Goal: Information Seeking & Learning: Understand process/instructions

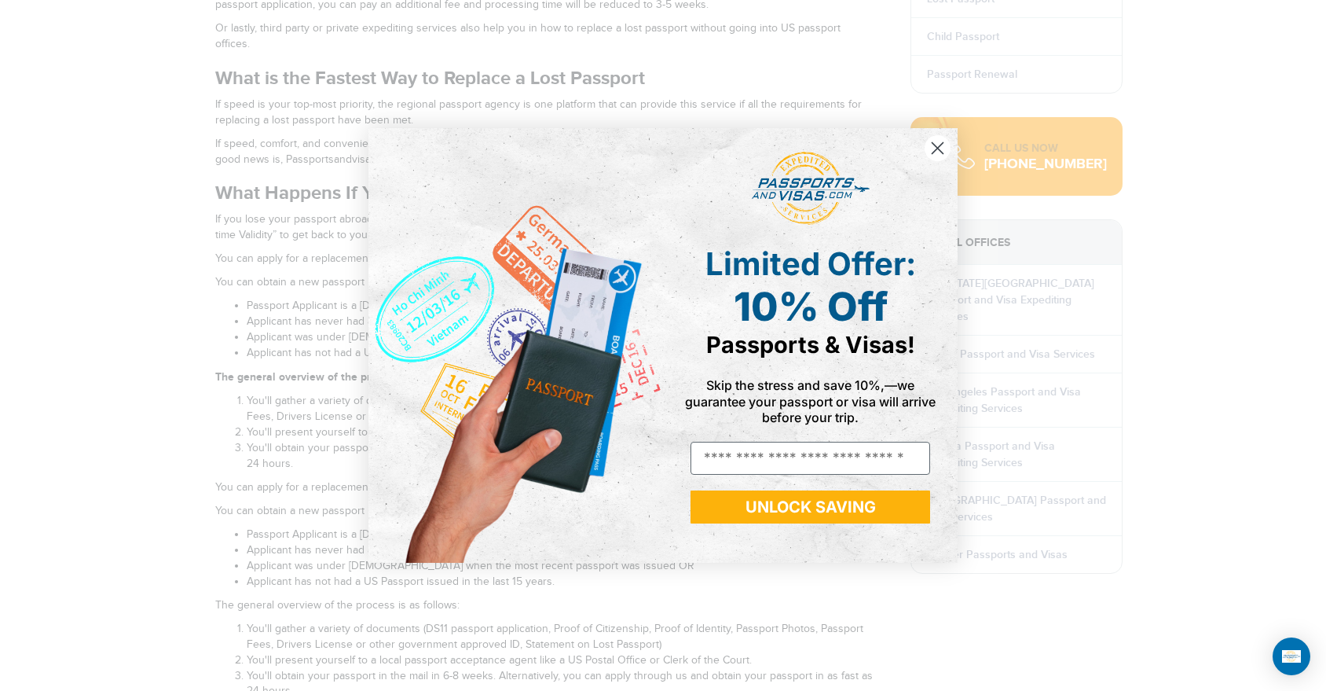
click at [938, 151] on circle "Close dialog" at bounding box center [938, 148] width 26 height 26
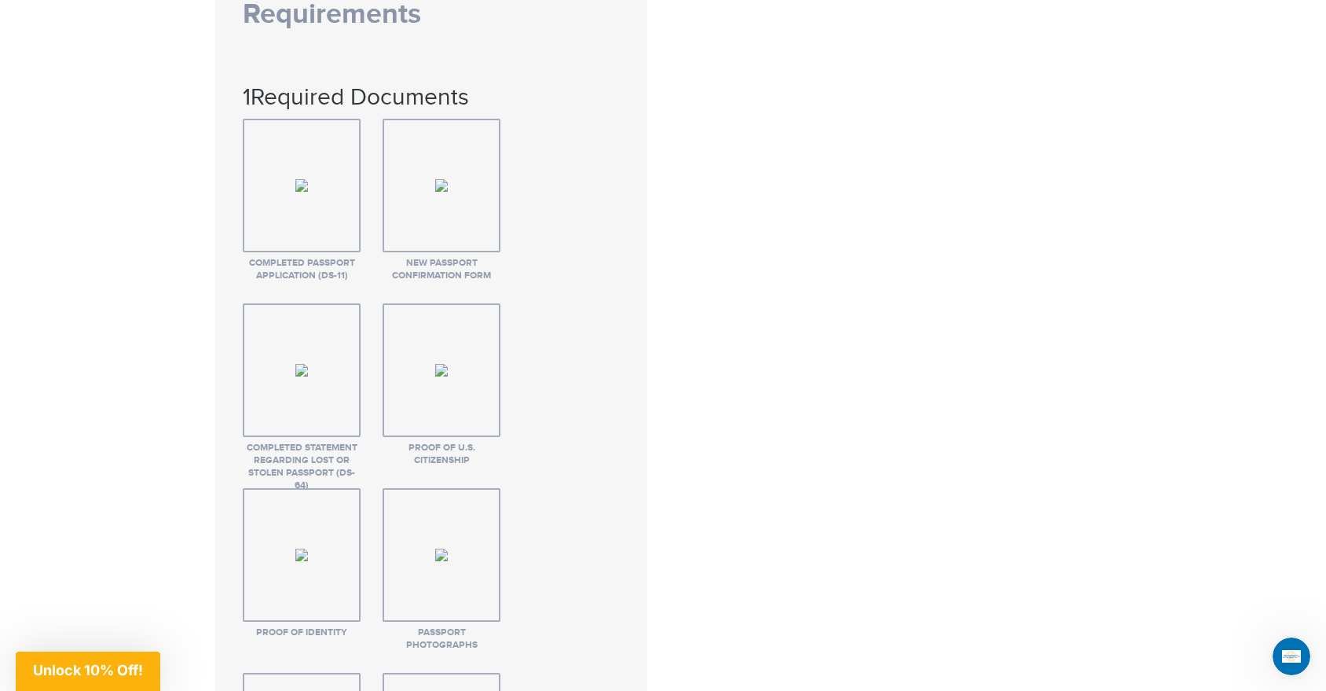
scroll to position [2952, 0]
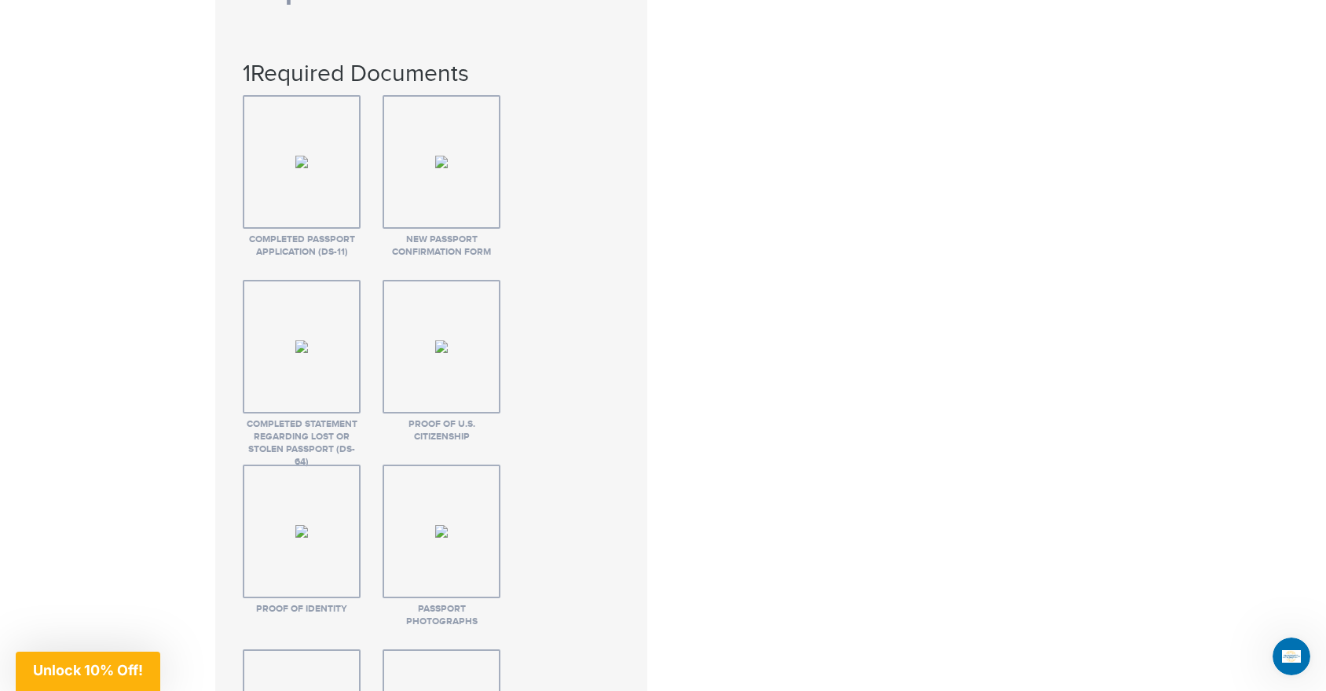
click at [435, 418] on span "Proof of U.S. Citizenship" at bounding box center [442, 430] width 118 height 25
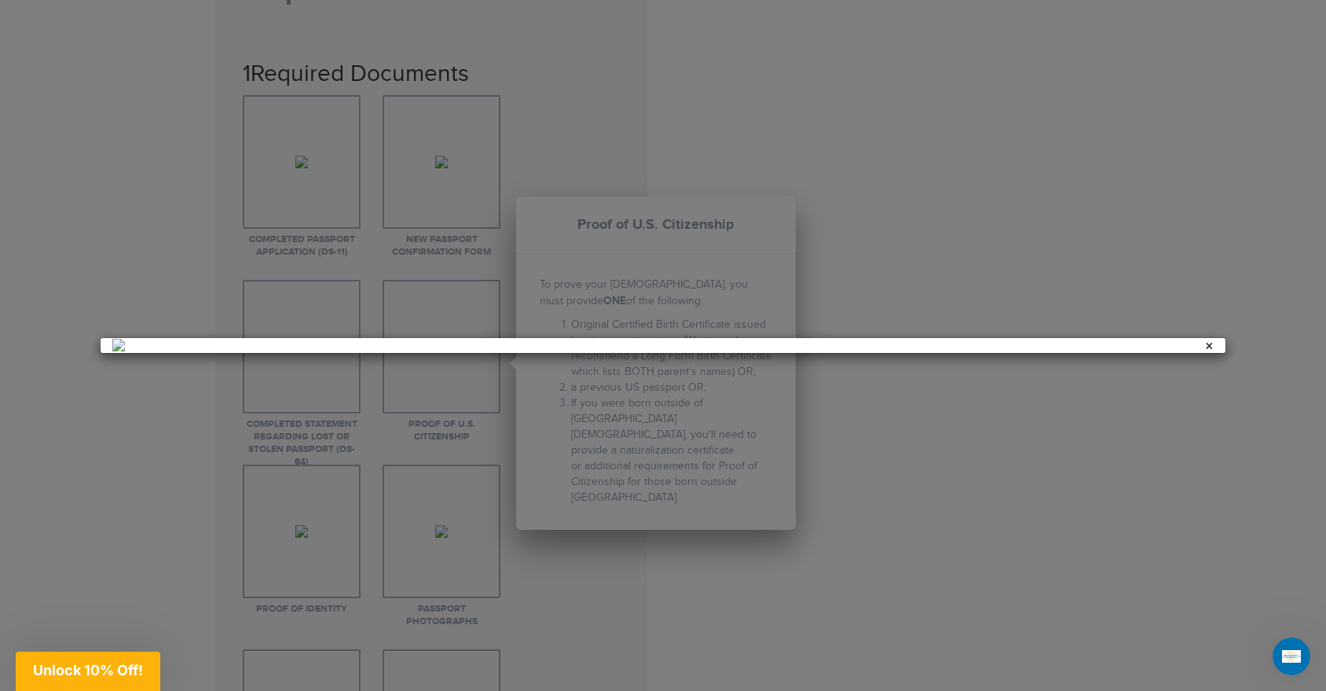
click at [636, 374] on div at bounding box center [663, 345] width 1326 height 691
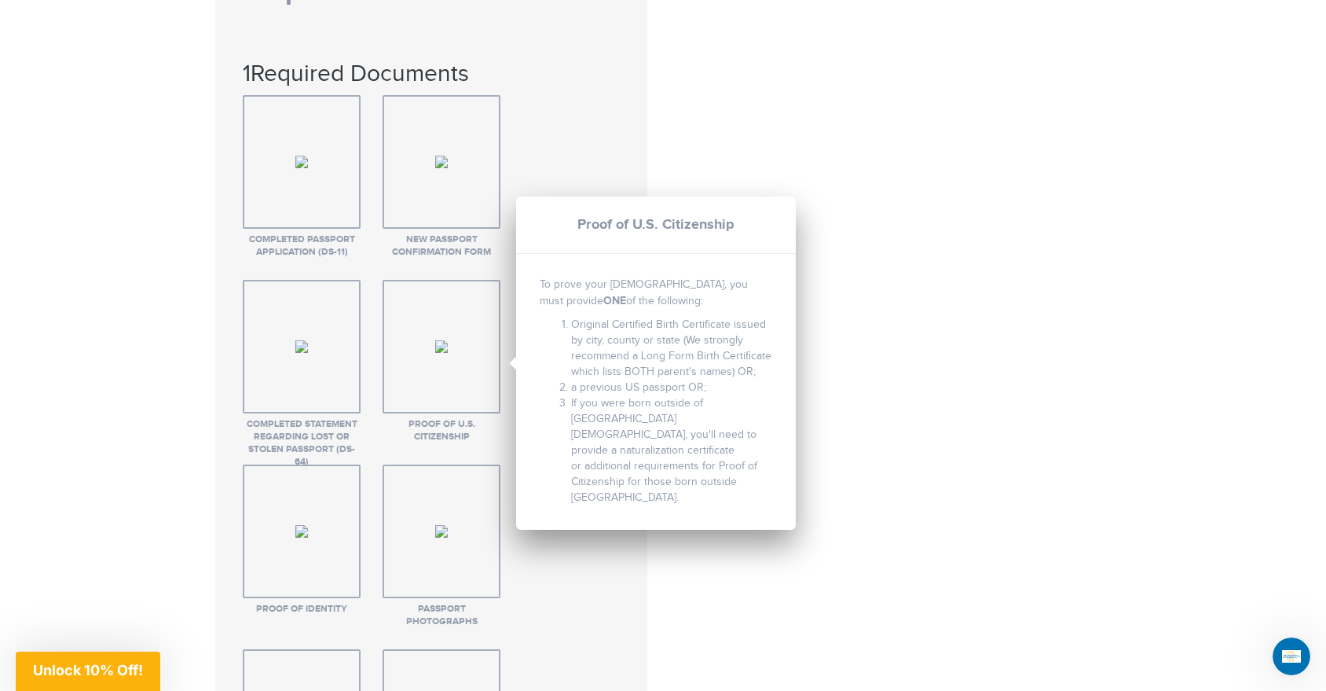
scroll to position [2962, 0]
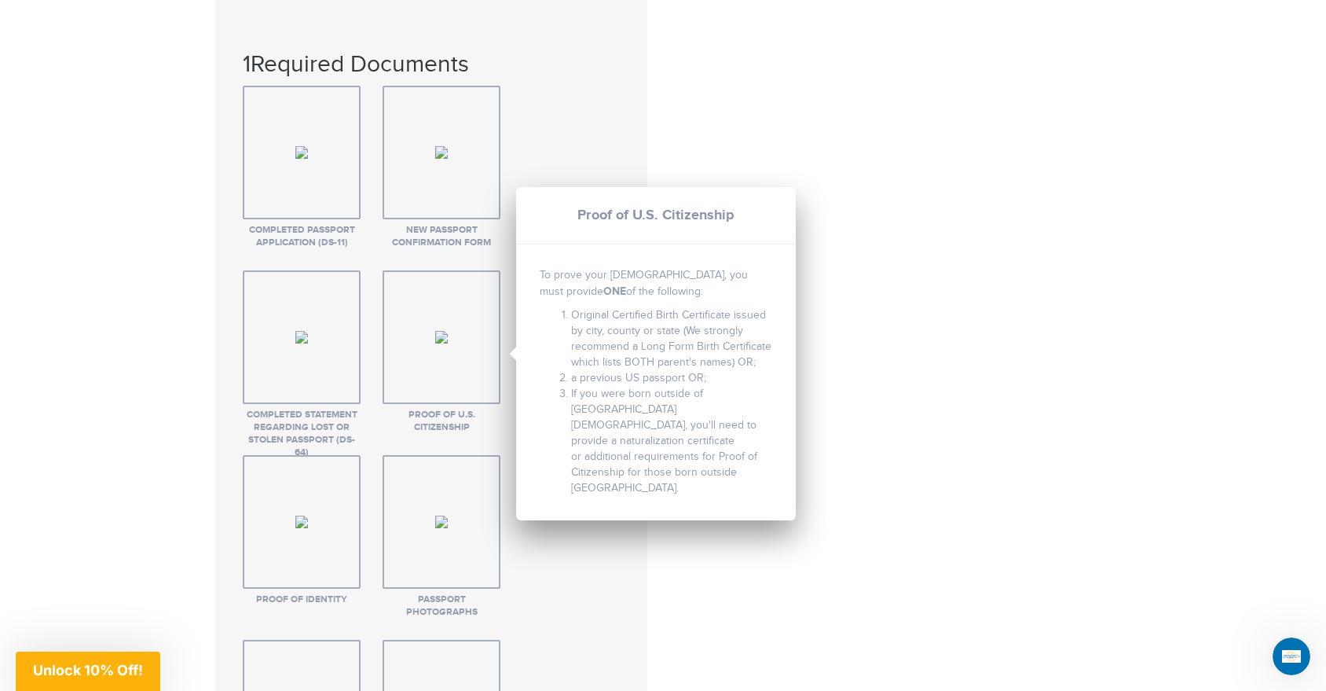
click at [637, 490] on div "Standard LostStolen Passport Detailed Requirements 1 Required Documents Complet…" at bounding box center [431, 593] width 432 height 1450
click at [593, 86] on ul "Completed Passport Application (DS-11) Completed Passport Application (DS-11) C…" at bounding box center [431, 547] width 399 height 923
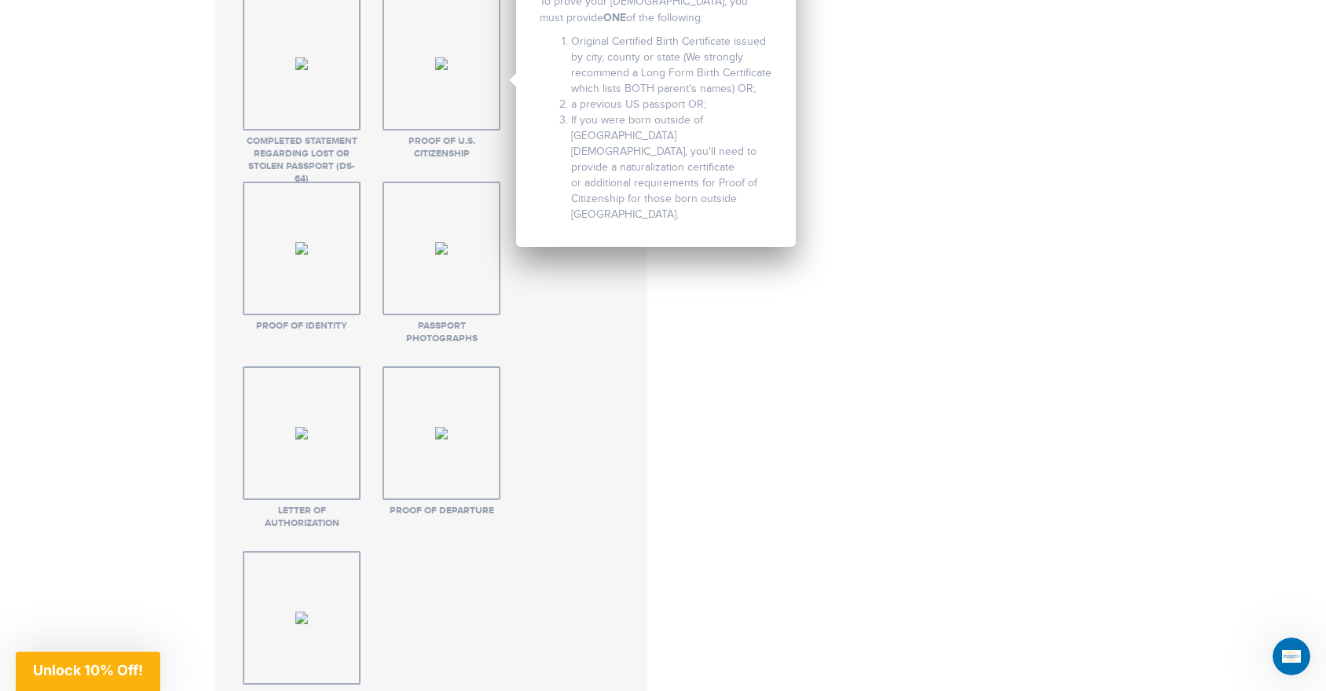
scroll to position [3249, 0]
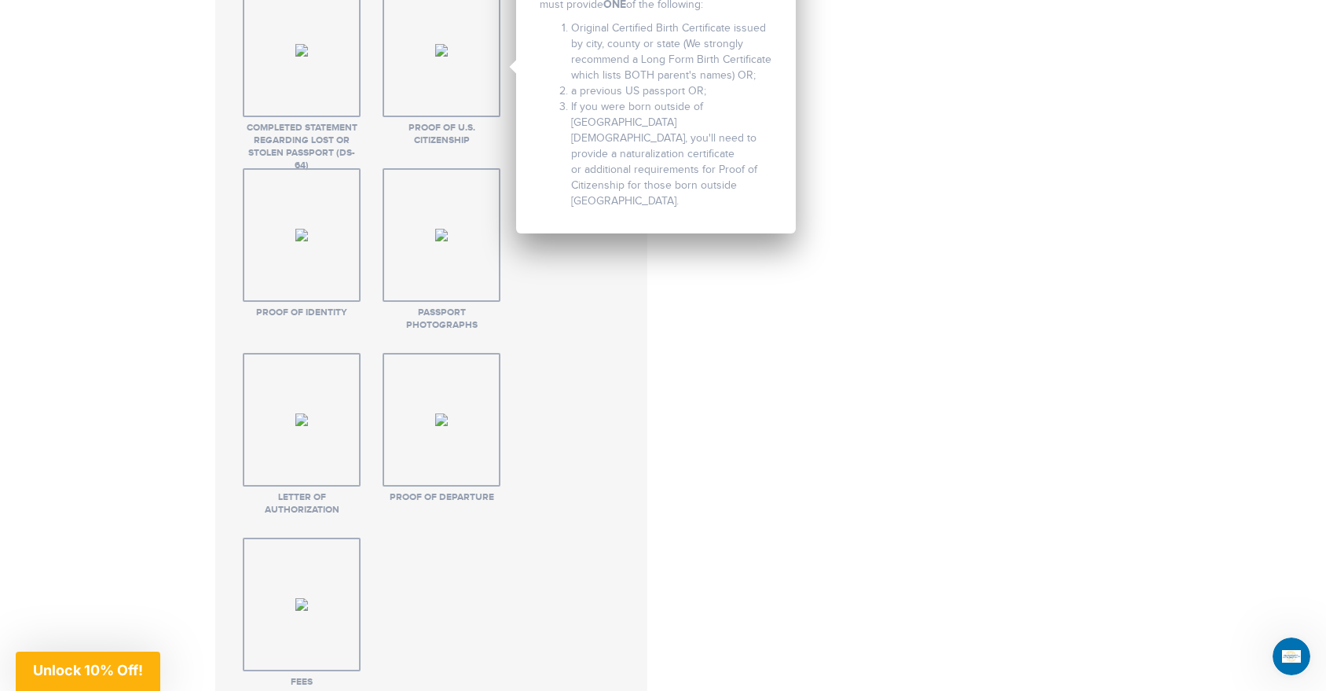
click at [605, 528] on ul "Completed Passport Application (DS-11) Completed Passport Application (DS-11) C…" at bounding box center [431, 260] width 399 height 923
click at [619, 386] on ul "Completed Passport Application (DS-11) Completed Passport Application (DS-11) C…" at bounding box center [431, 260] width 399 height 923
